Goal: Navigation & Orientation: Find specific page/section

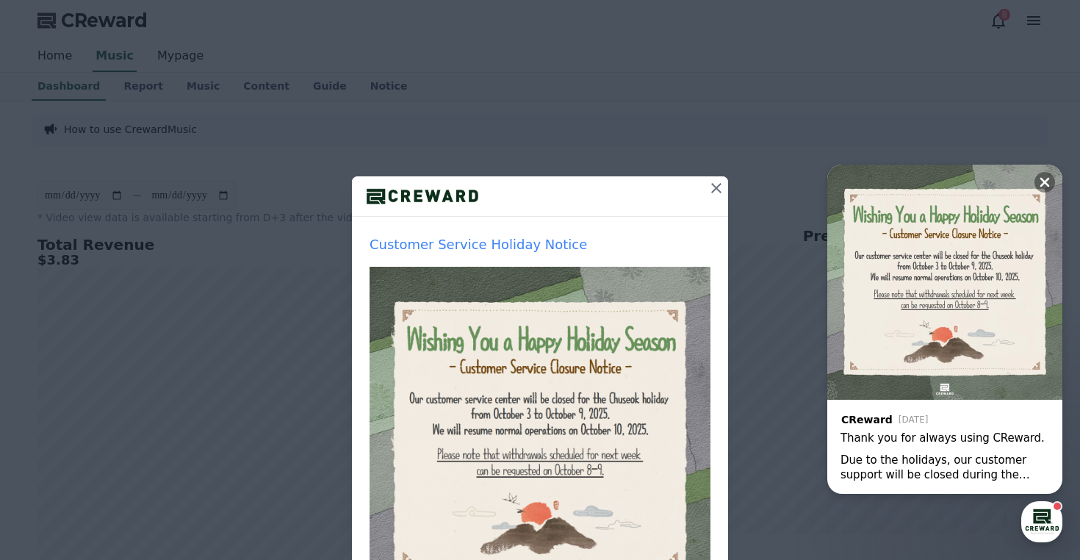
click at [716, 189] on icon at bounding box center [717, 188] width 18 height 18
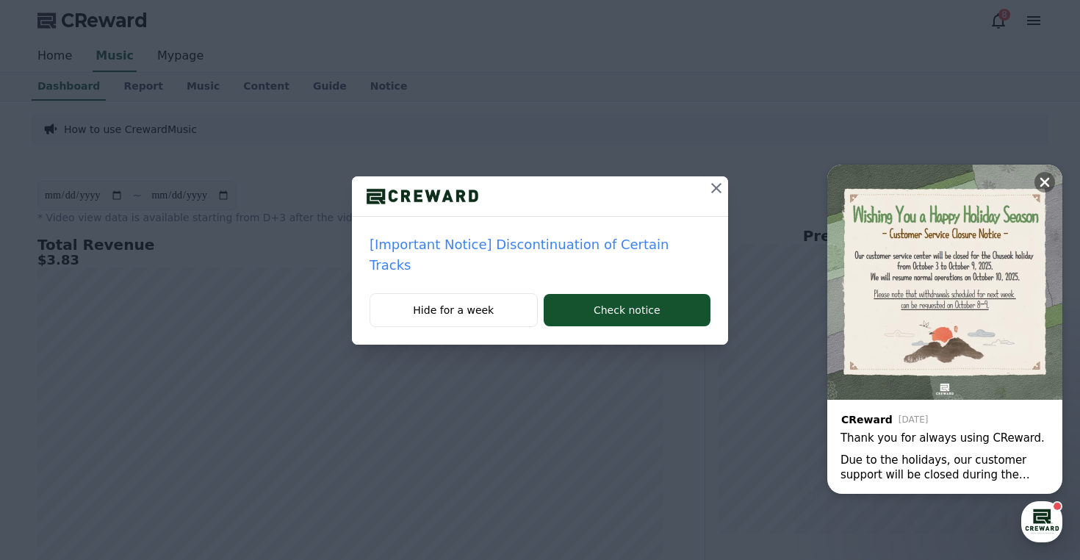
click at [708, 182] on icon at bounding box center [717, 188] width 18 height 18
click at [1046, 178] on icon at bounding box center [1045, 182] width 15 height 15
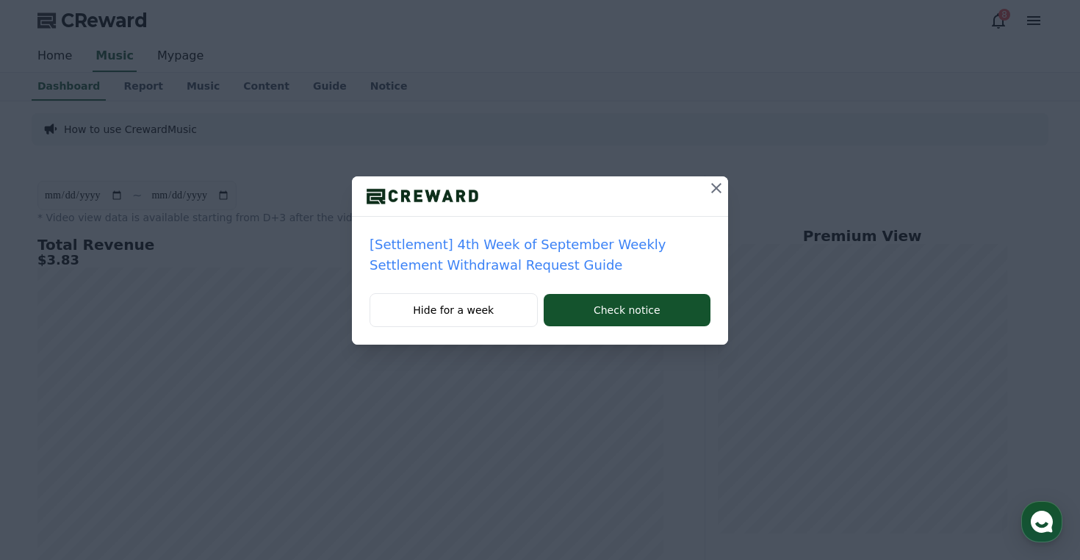
click at [714, 192] on icon at bounding box center [717, 188] width 18 height 18
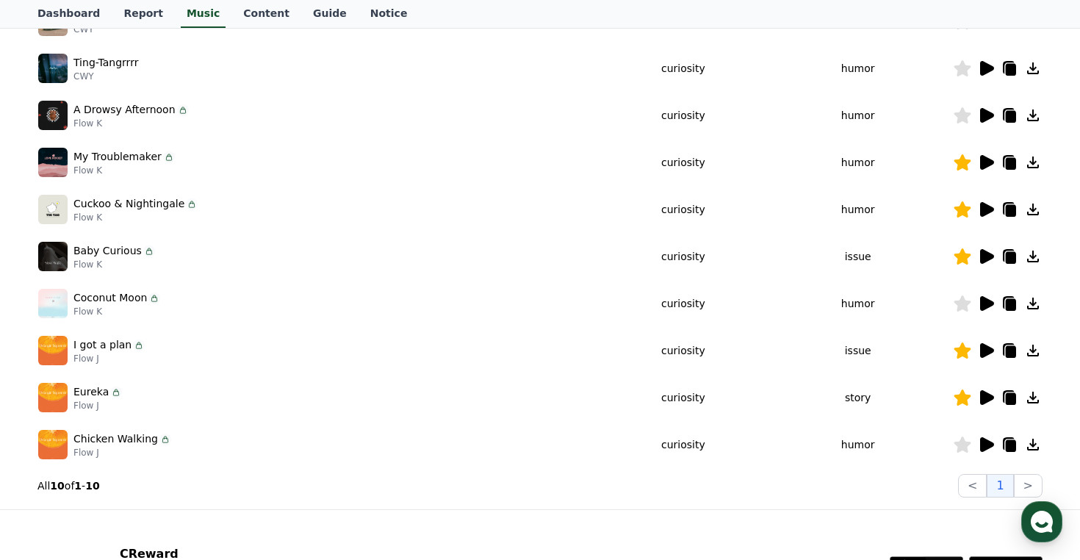
click at [823, 10] on div "Dashboard Report Music Content Guide Notice" at bounding box center [540, 14] width 1029 height 28
